Goal: Use online tool/utility: Use online tool/utility

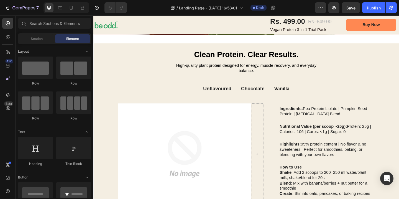
scroll to position [402, 0]
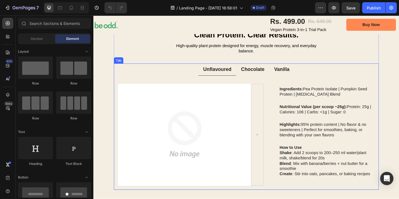
click at [269, 72] on p "Chocolate" at bounding box center [267, 74] width 26 height 7
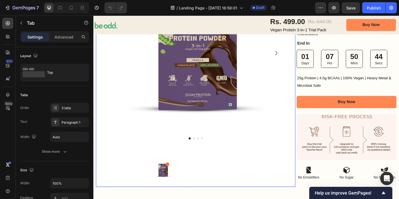
scroll to position [105, 0]
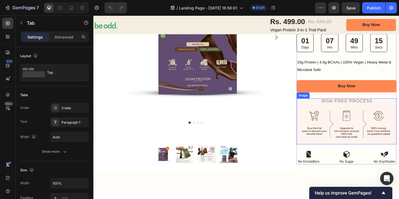
click at [341, 118] on img at bounding box center [369, 131] width 109 height 50
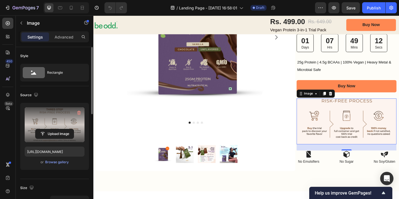
click at [52, 121] on label at bounding box center [55, 124] width 60 height 35
click at [52, 129] on input "file" at bounding box center [54, 133] width 38 height 9
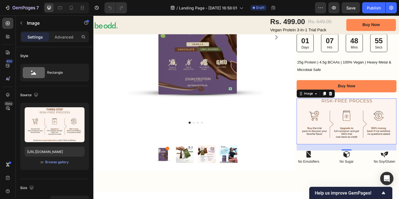
click at [363, 122] on img at bounding box center [369, 131] width 109 height 50
click at [352, 101] on icon at bounding box center [352, 100] width 4 height 4
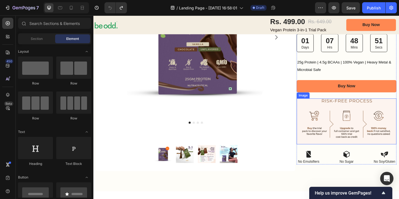
click at [368, 121] on img at bounding box center [369, 131] width 109 height 50
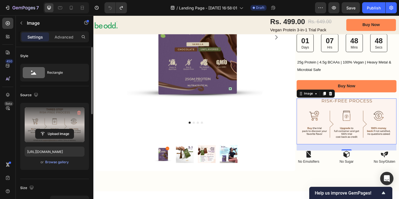
click at [59, 126] on label at bounding box center [55, 124] width 60 height 35
click at [59, 129] on input "file" at bounding box center [54, 133] width 38 height 9
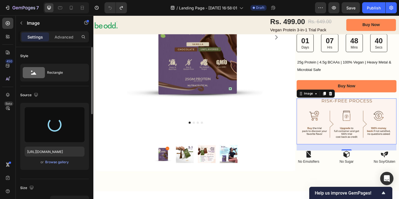
type input "https://cdn.shopify.com/s/files/1/0678/5282/8838/files/gempages_560147773412868…"
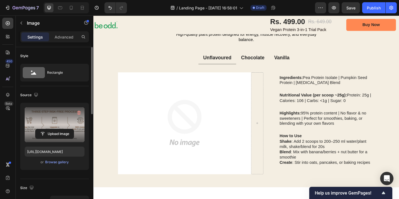
scroll to position [414, 0]
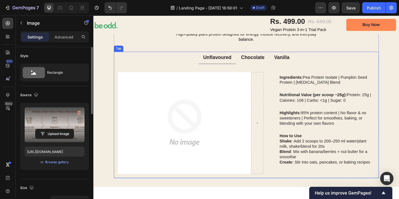
click at [273, 63] on p "Chocolate" at bounding box center [267, 61] width 26 height 7
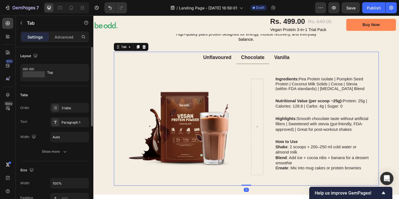
click at [240, 63] on p "Unflavoured" at bounding box center [228, 61] width 31 height 7
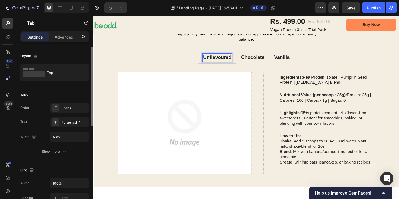
click at [295, 64] on p "Vanilla" at bounding box center [298, 61] width 17 height 7
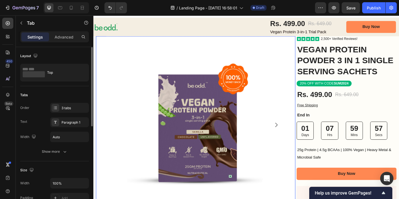
scroll to position [10, 0]
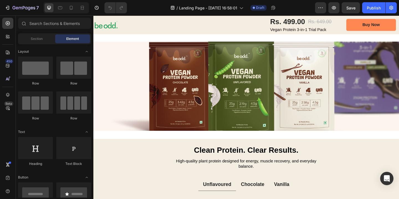
scroll to position [279, 0]
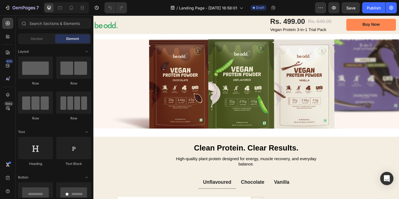
click at [284, 109] on img at bounding box center [259, 90] width 333 height 97
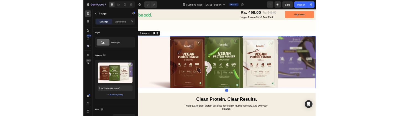
scroll to position [254, 0]
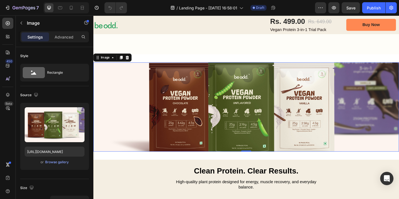
click at [239, 86] on img at bounding box center [259, 115] width 333 height 97
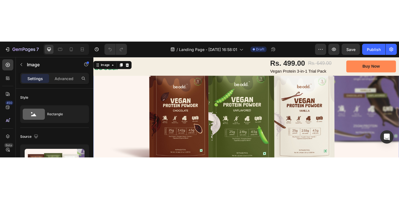
scroll to position [296, 0]
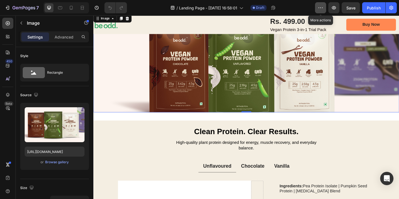
click at [324, 7] on icon "button" at bounding box center [321, 8] width 6 height 6
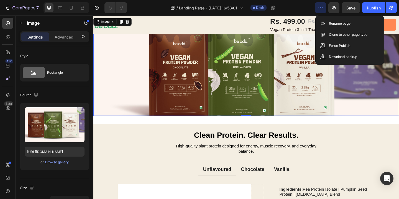
scroll to position [0, 0]
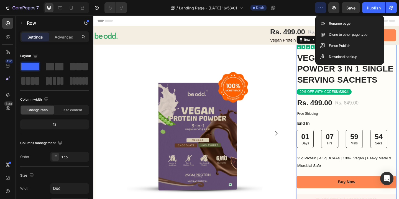
click at [398, 129] on div "Icon Icon Icon Icon Icon Icon List 2,500+ Verified Reviews! Text Block Row VEGA…" at bounding box center [369, 164] width 109 height 235
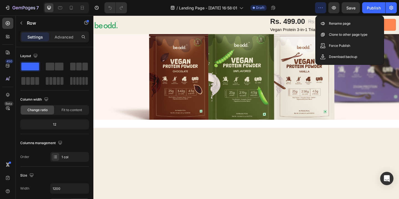
scroll to position [226, 0]
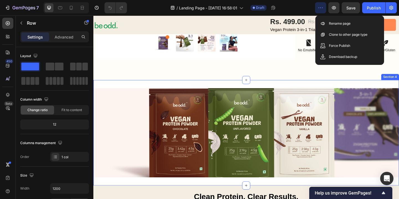
click at [182, 149] on img at bounding box center [259, 143] width 333 height 97
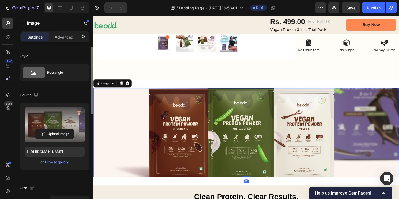
click at [62, 123] on label at bounding box center [55, 124] width 60 height 35
click at [62, 129] on input "file" at bounding box center [54, 133] width 38 height 9
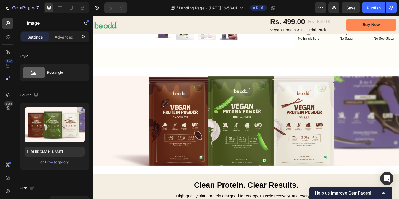
scroll to position [240, 0]
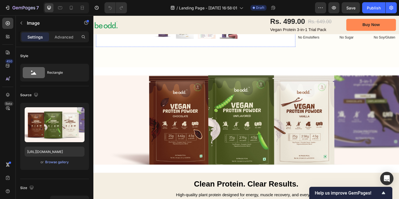
click at [266, 142] on img at bounding box center [259, 129] width 333 height 97
click at [221, 120] on img at bounding box center [259, 129] width 333 height 97
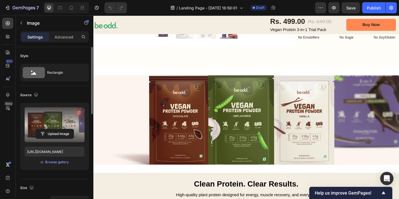
click at [79, 111] on icon "button" at bounding box center [79, 113] width 6 height 6
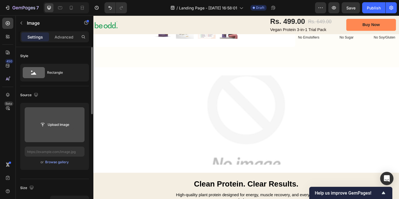
click at [61, 122] on input "file" at bounding box center [54, 124] width 38 height 9
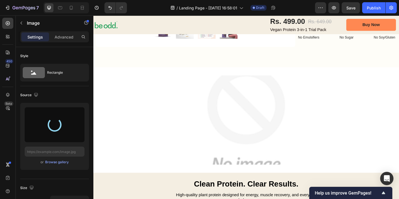
type input "https://cdn.shopify.com/s/files/1/0678/5282/8838/files/gempages_560147773412868…"
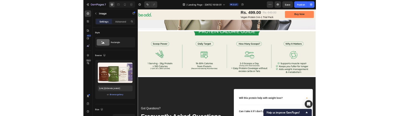
scroll to position [791, 0]
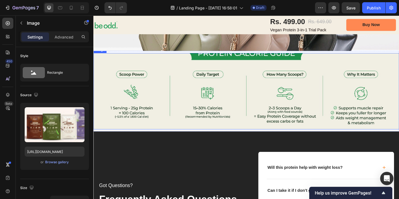
click at [271, 105] on img at bounding box center [259, 97] width 333 height 83
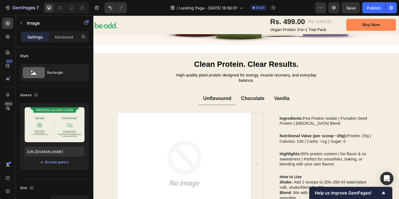
scroll to position [374, 0]
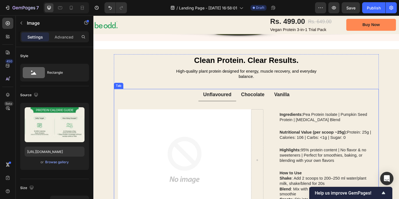
click at [272, 98] on div "Chocolate" at bounding box center [266, 102] width 27 height 9
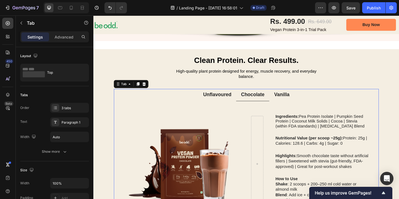
click at [226, 102] on p "Unflavoured" at bounding box center [228, 101] width 31 height 7
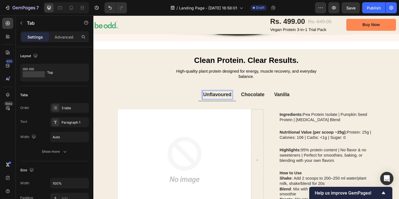
click at [303, 103] on p "Vanilla" at bounding box center [298, 101] width 17 height 7
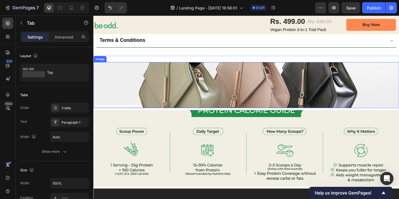
scroll to position [717, 0]
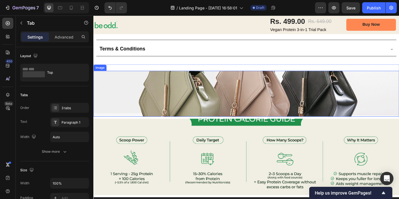
click at [228, 102] on img at bounding box center [259, 101] width 333 height 50
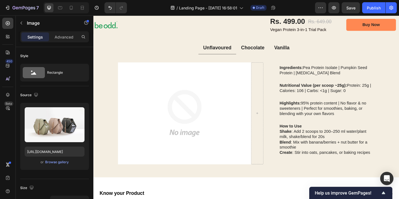
scroll to position [398, 0]
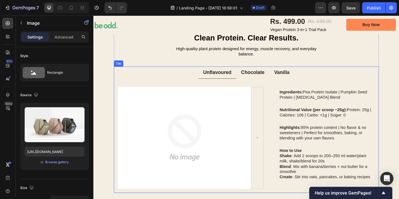
click at [297, 79] on p "Vanilla" at bounding box center [298, 77] width 17 height 7
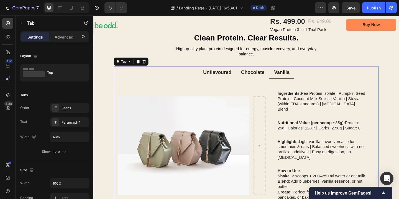
click at [235, 81] on div "Unflavoured" at bounding box center [228, 77] width 32 height 9
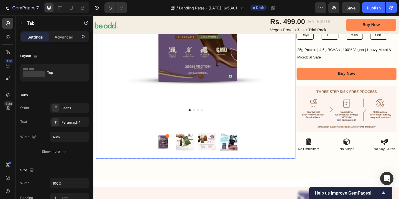
scroll to position [229, 0]
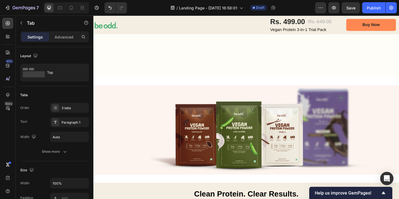
click at [304, 106] on img at bounding box center [259, 139] width 333 height 97
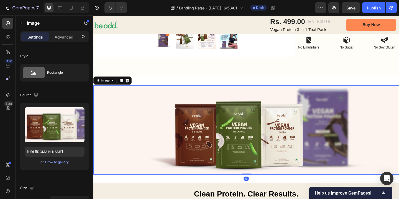
scroll to position [267, 0]
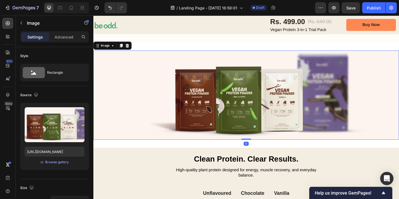
click at [166, 108] on img at bounding box center [259, 102] width 333 height 97
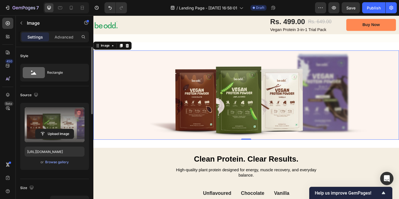
click at [80, 113] on icon "button" at bounding box center [79, 113] width 6 height 6
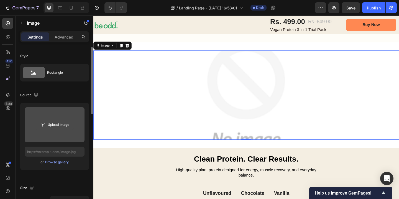
click at [60, 121] on input "file" at bounding box center [54, 124] width 38 height 9
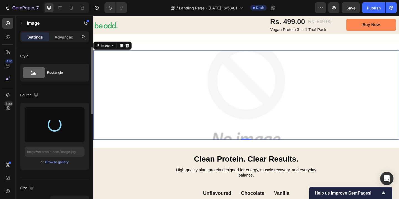
type input "https://cdn.shopify.com/s/files/1/0678/5282/8838/files/gempages_560147773412868…"
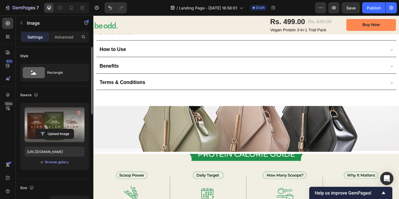
scroll to position [727, 0]
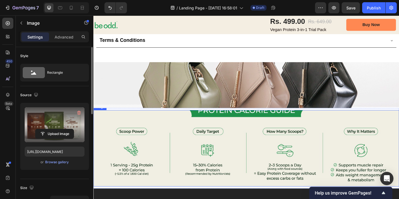
click at [297, 157] on img at bounding box center [259, 159] width 333 height 83
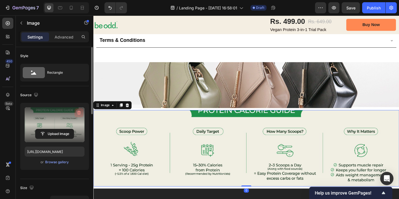
click at [79, 111] on icon "button" at bounding box center [79, 113] width 4 height 4
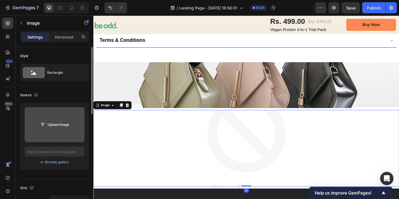
click at [58, 126] on input "file" at bounding box center [54, 124] width 38 height 9
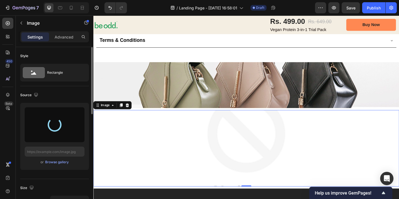
type input "[URL][DOMAIN_NAME]"
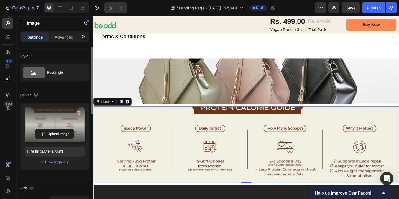
scroll to position [732, 0]
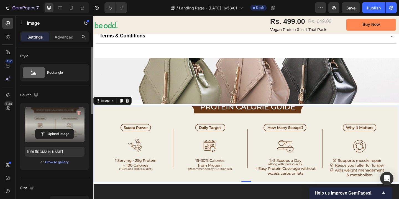
click at [63, 118] on label at bounding box center [55, 124] width 60 height 35
click at [63, 129] on input "file" at bounding box center [54, 133] width 38 height 9
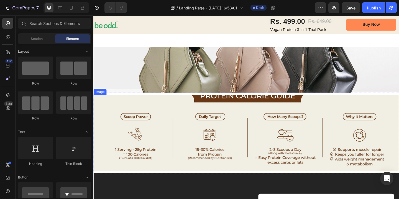
scroll to position [734, 0]
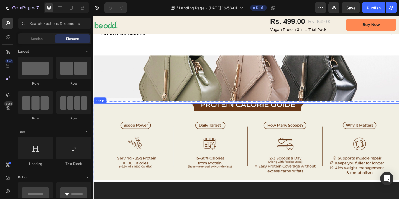
click at [206, 147] on img at bounding box center [259, 152] width 333 height 83
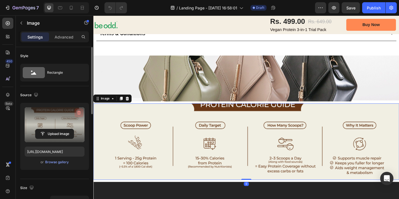
click at [80, 112] on icon "button" at bounding box center [79, 113] width 4 height 4
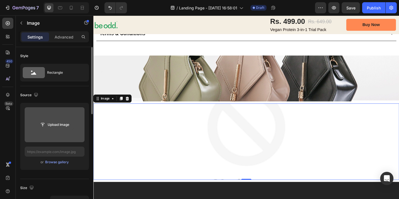
click at [56, 127] on input "file" at bounding box center [54, 124] width 38 height 9
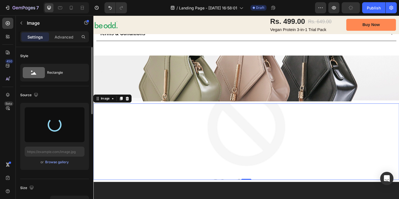
type input "https://cdn.shopify.com/s/files/1/0678/5282/8838/files/gempages_560147773412868…"
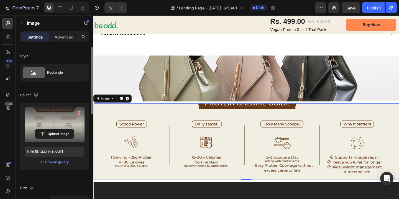
click at [241, 149] on img at bounding box center [259, 152] width 333 height 83
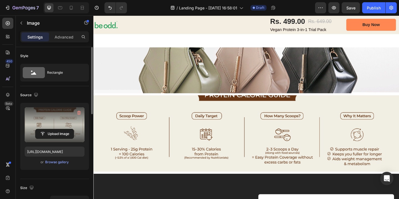
scroll to position [744, 0]
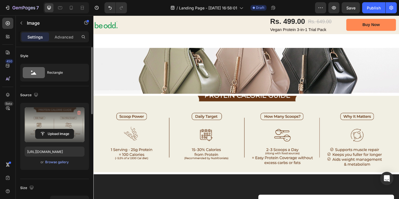
click at [246, 147] on img at bounding box center [259, 144] width 333 height 83
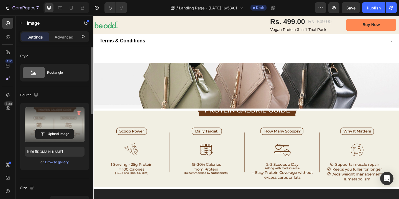
scroll to position [728, 0]
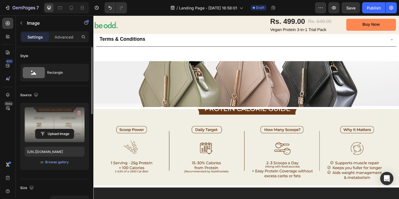
click at [252, 159] on img at bounding box center [259, 158] width 333 height 83
click at [80, 111] on icon "button" at bounding box center [79, 113] width 6 height 6
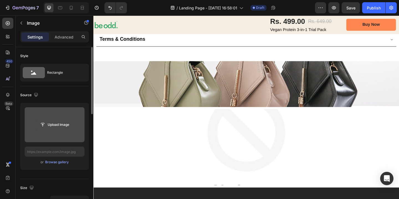
click at [47, 124] on input "file" at bounding box center [54, 124] width 38 height 9
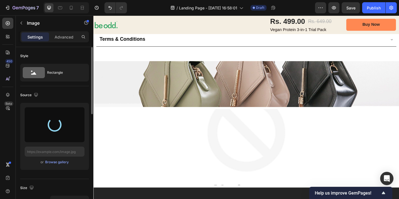
scroll to position [742, 0]
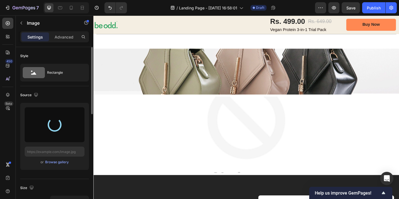
type input "https://cdn.shopify.com/s/files/1/0678/5282/8838/files/gempages_560147773412868…"
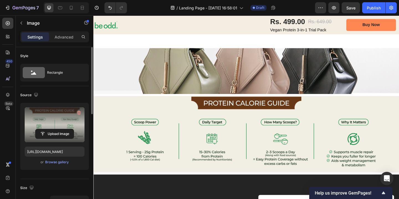
scroll to position [744, 0]
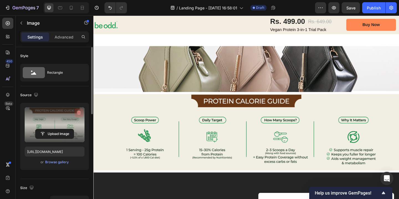
click at [79, 111] on icon "button" at bounding box center [79, 113] width 4 height 4
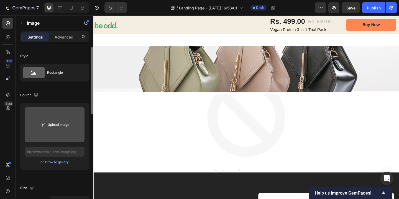
click at [50, 125] on input "file" at bounding box center [54, 124] width 38 height 9
click at [53, 116] on input "file" at bounding box center [55, 124] width 60 height 35
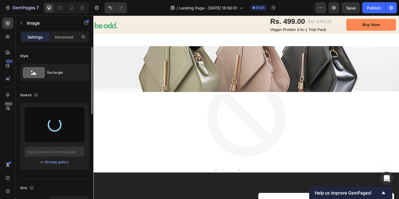
type input "[URL][DOMAIN_NAME]"
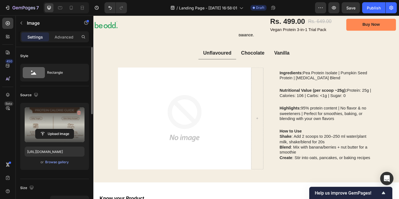
scroll to position [427, 0]
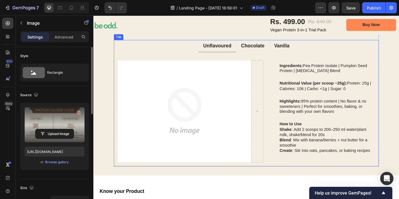
click at [269, 51] on p "Chocolate" at bounding box center [267, 48] width 26 height 7
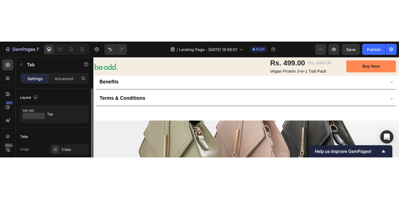
scroll to position [745, 0]
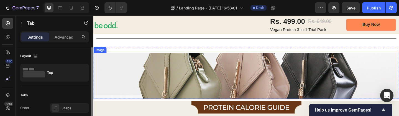
click at [105, 89] on img at bounding box center [259, 81] width 333 height 50
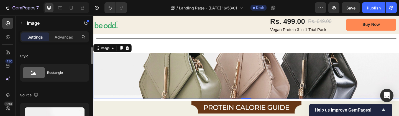
click at [134, 86] on img at bounding box center [259, 81] width 333 height 50
click at [135, 80] on img at bounding box center [259, 81] width 333 height 50
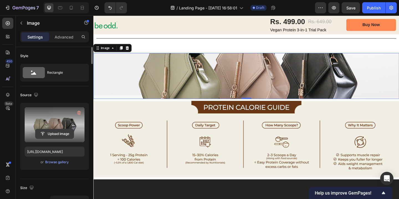
click at [59, 130] on input "file" at bounding box center [54, 133] width 38 height 9
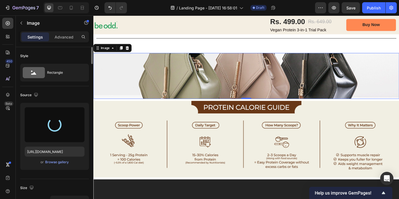
type input "[URL][DOMAIN_NAME]"
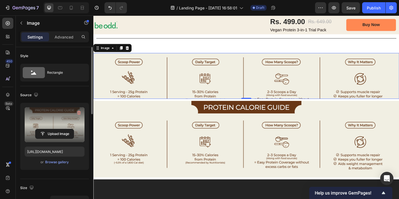
click at [250, 84] on img at bounding box center [259, 81] width 333 height 50
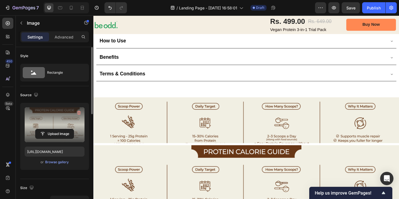
scroll to position [712, 0]
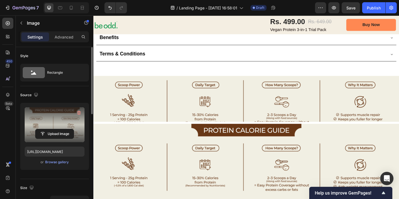
click at [249, 115] on img at bounding box center [259, 106] width 333 height 50
click at [164, 113] on img at bounding box center [259, 106] width 333 height 50
click at [189, 108] on img at bounding box center [259, 106] width 333 height 50
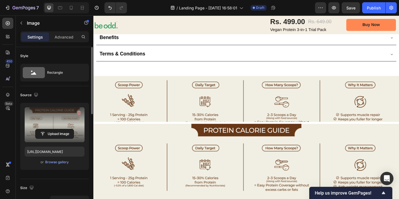
click at [187, 103] on img at bounding box center [259, 106] width 333 height 50
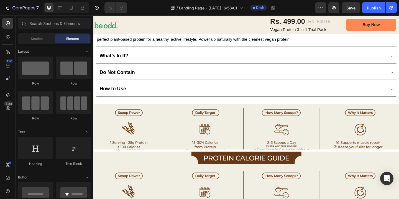
scroll to position [641, 0]
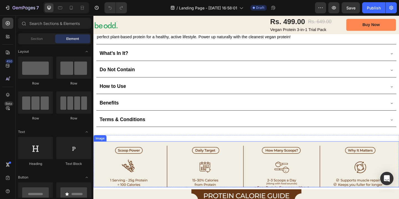
click at [231, 166] on img at bounding box center [259, 177] width 333 height 50
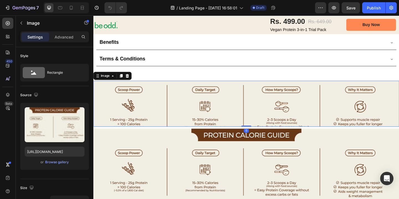
scroll to position [709, 0]
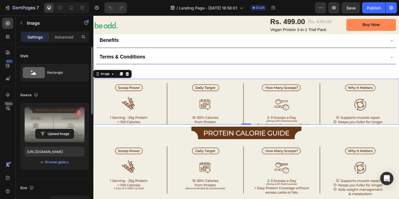
click at [78, 113] on icon "button" at bounding box center [79, 113] width 4 height 4
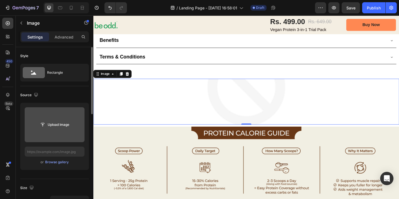
click at [62, 120] on input "file" at bounding box center [54, 124] width 38 height 9
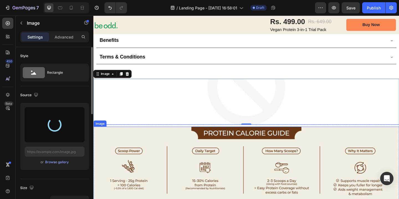
type input "[URL][DOMAIN_NAME]"
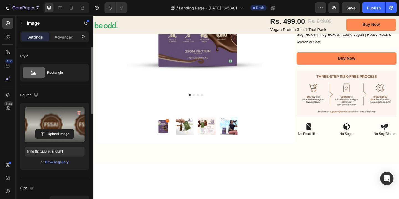
scroll to position [0, 0]
